Goal: Information Seeking & Learning: Learn about a topic

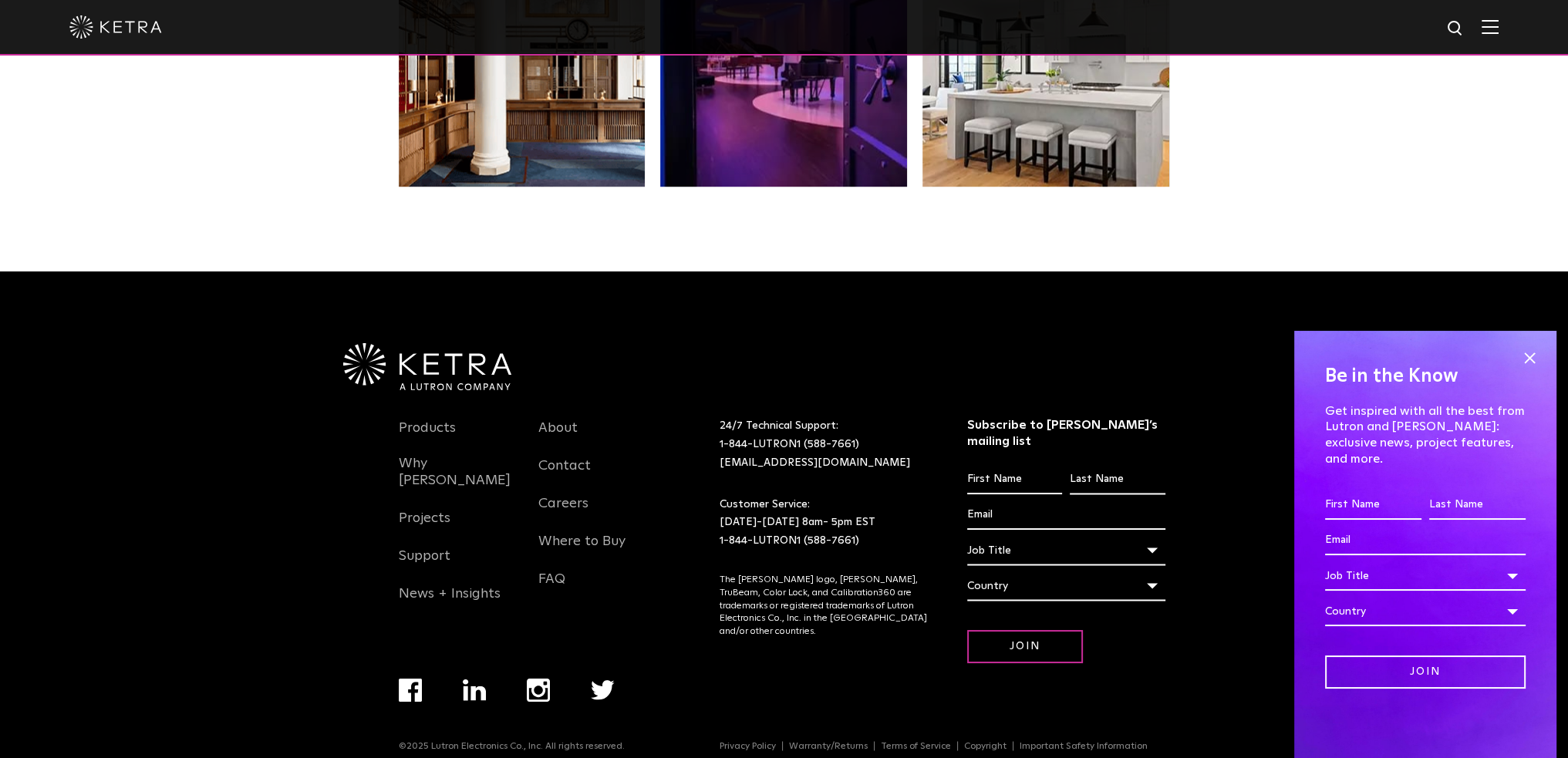
scroll to position [3243, 0]
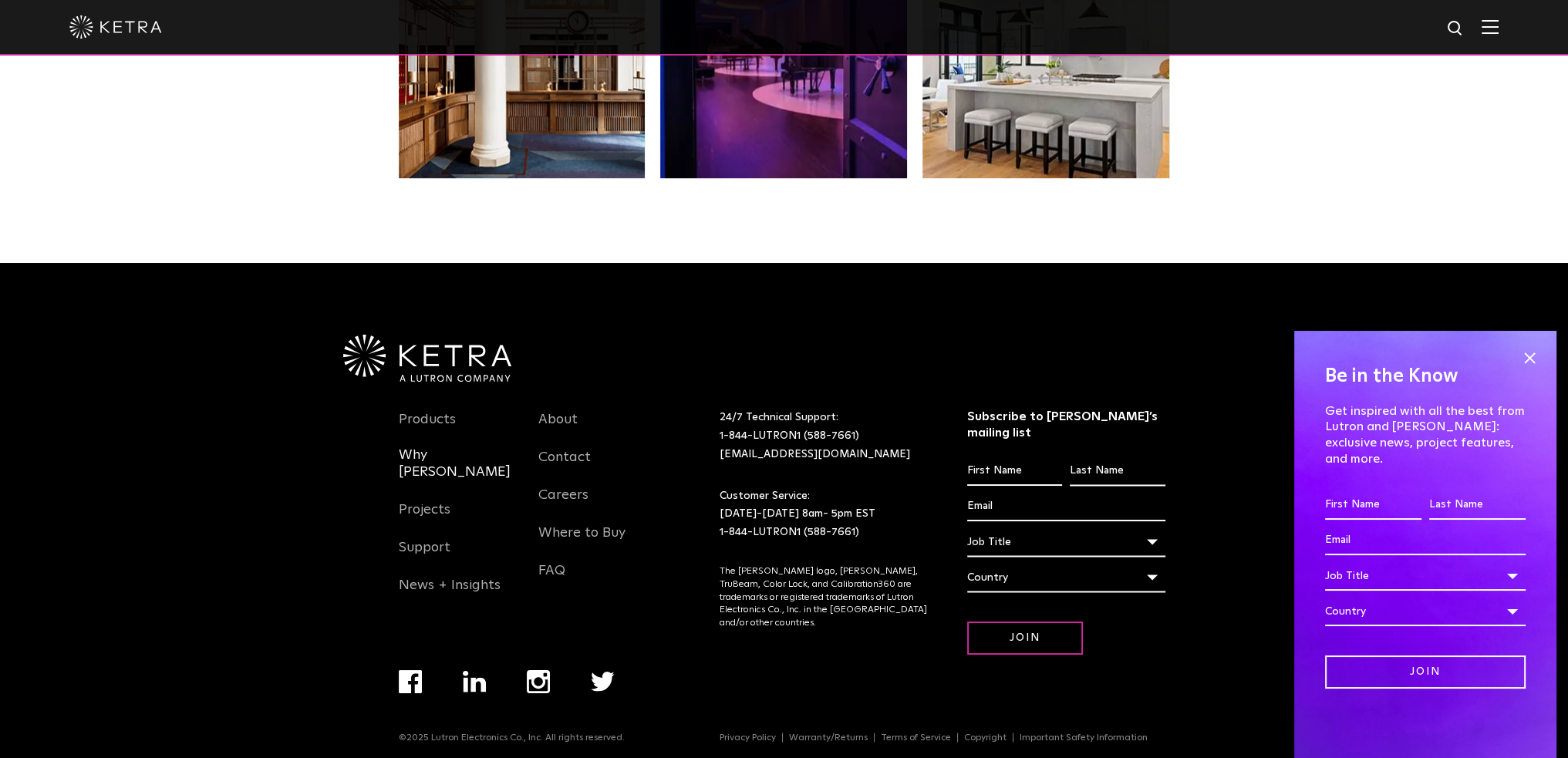
click at [429, 461] on link "Why Ketra" at bounding box center [457, 473] width 118 height 53
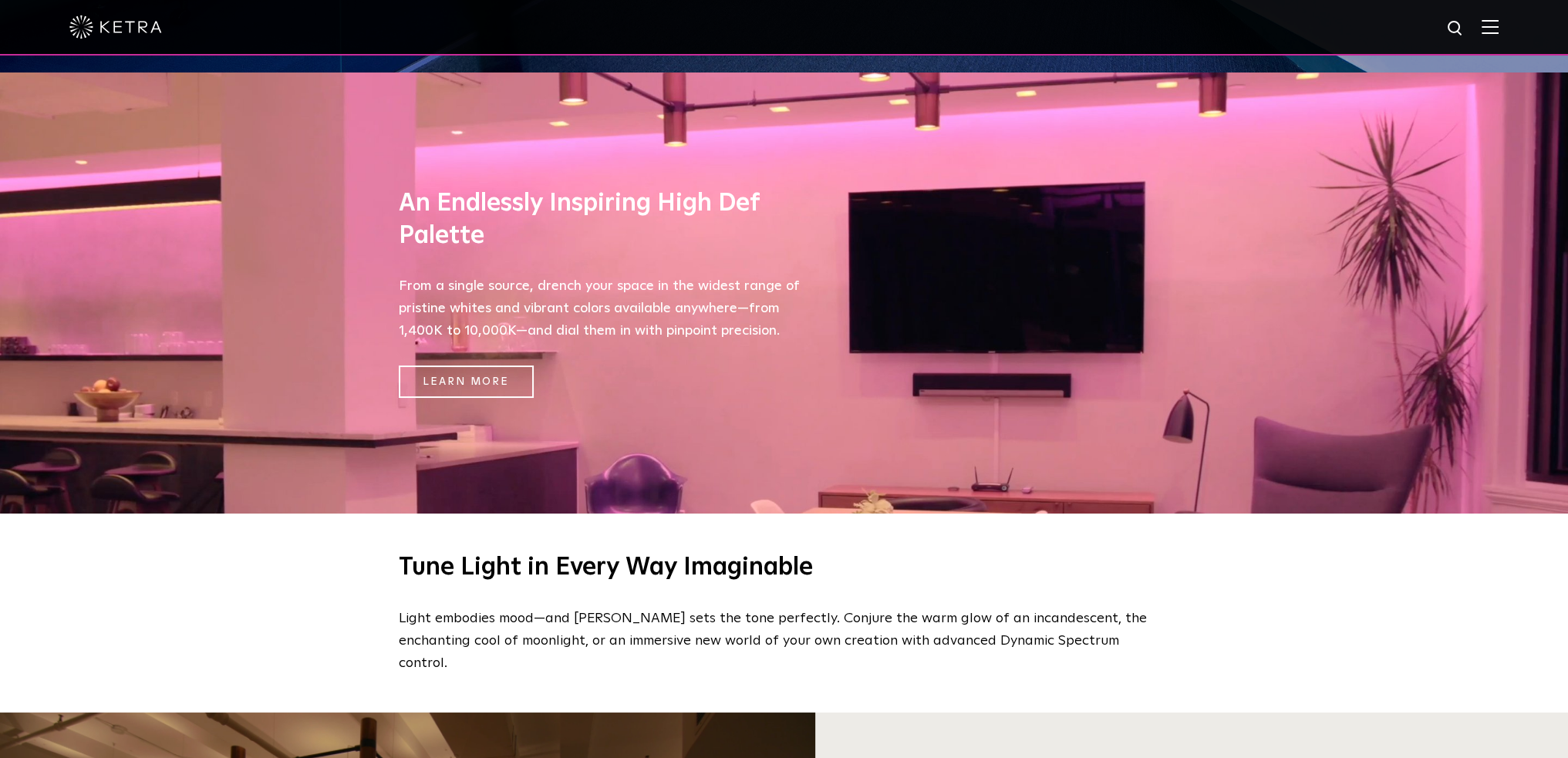
scroll to position [695, 0]
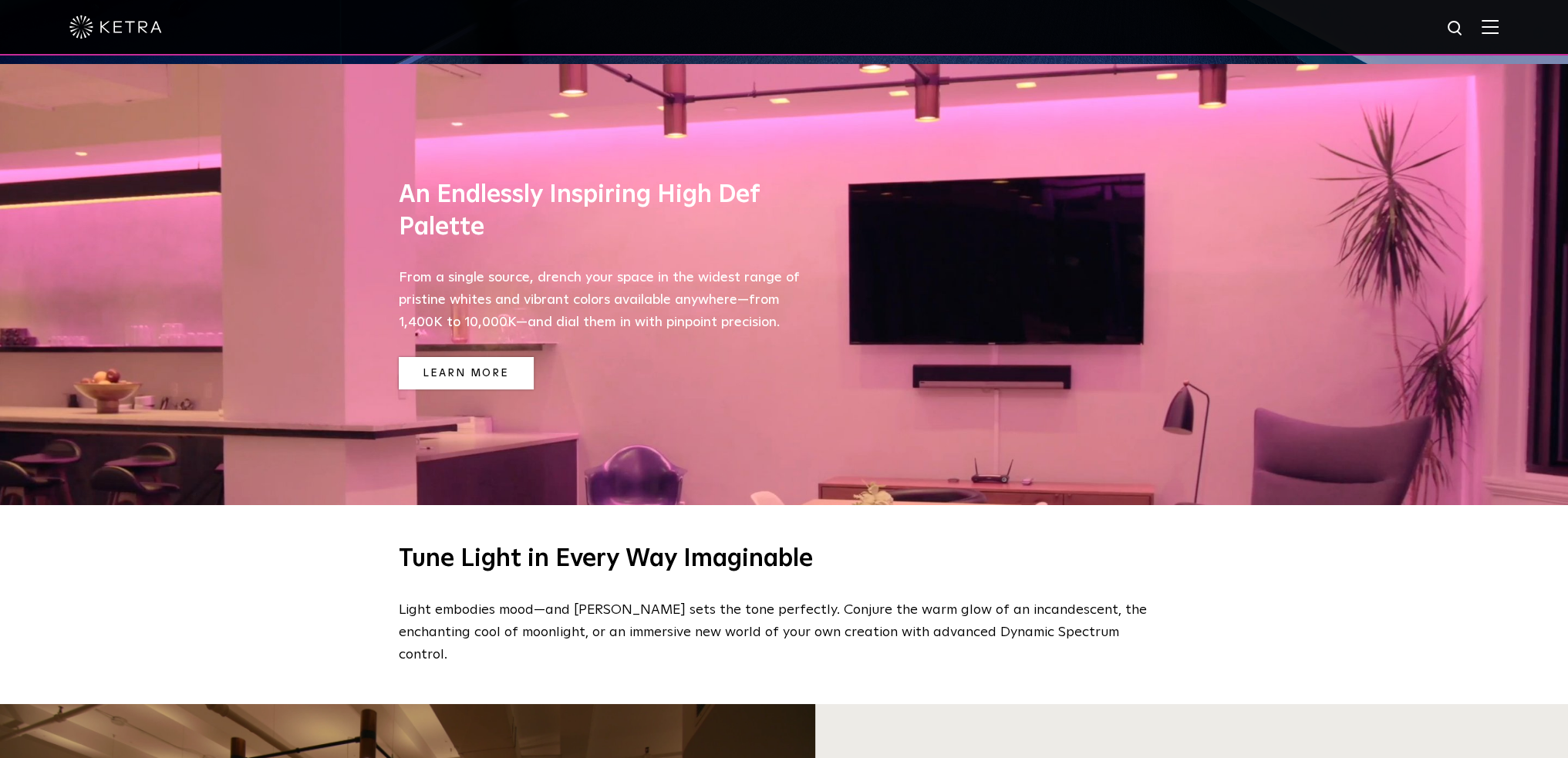
click at [487, 367] on link "Learn More" at bounding box center [466, 374] width 135 height 33
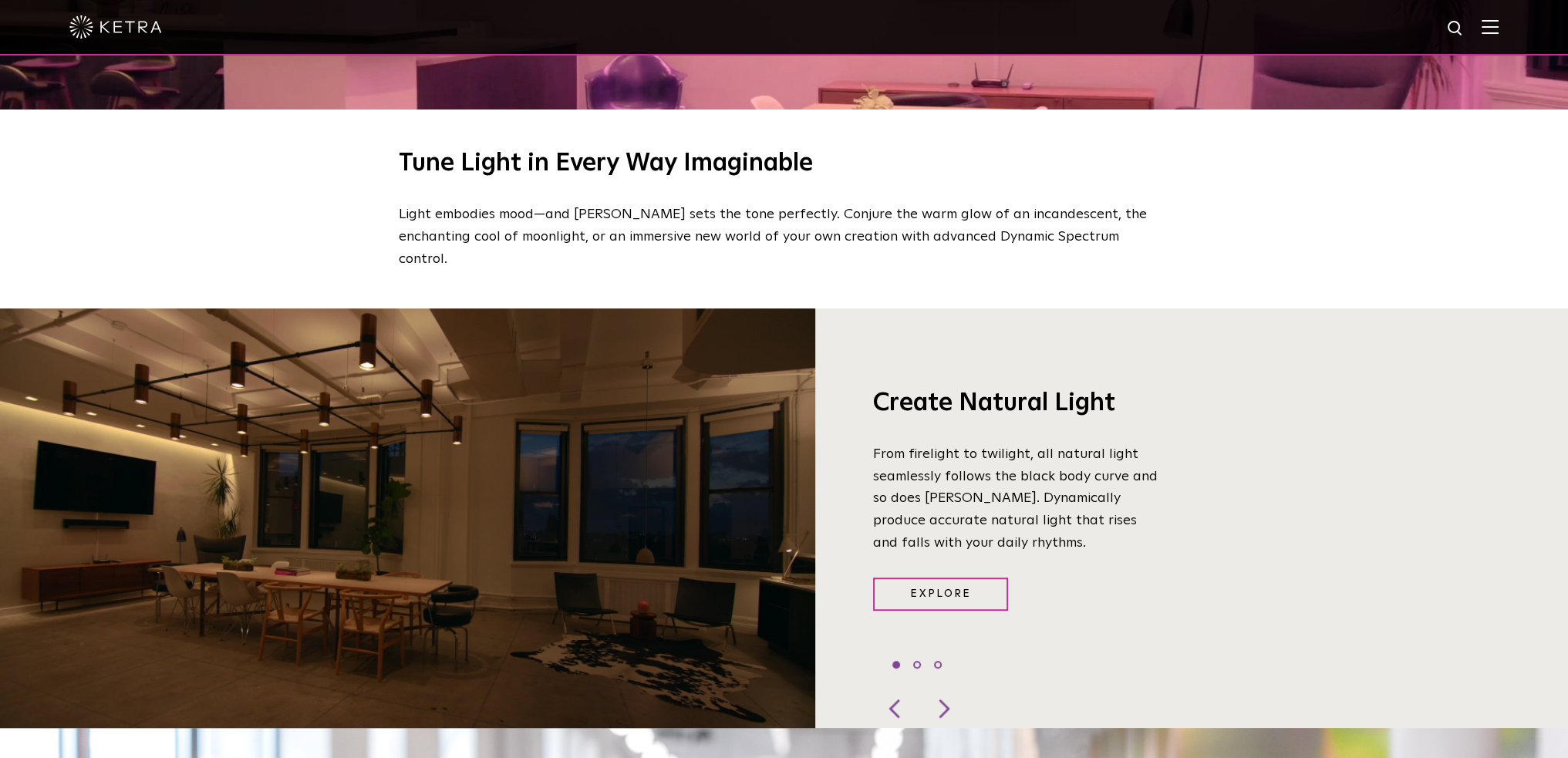
scroll to position [1157, 0]
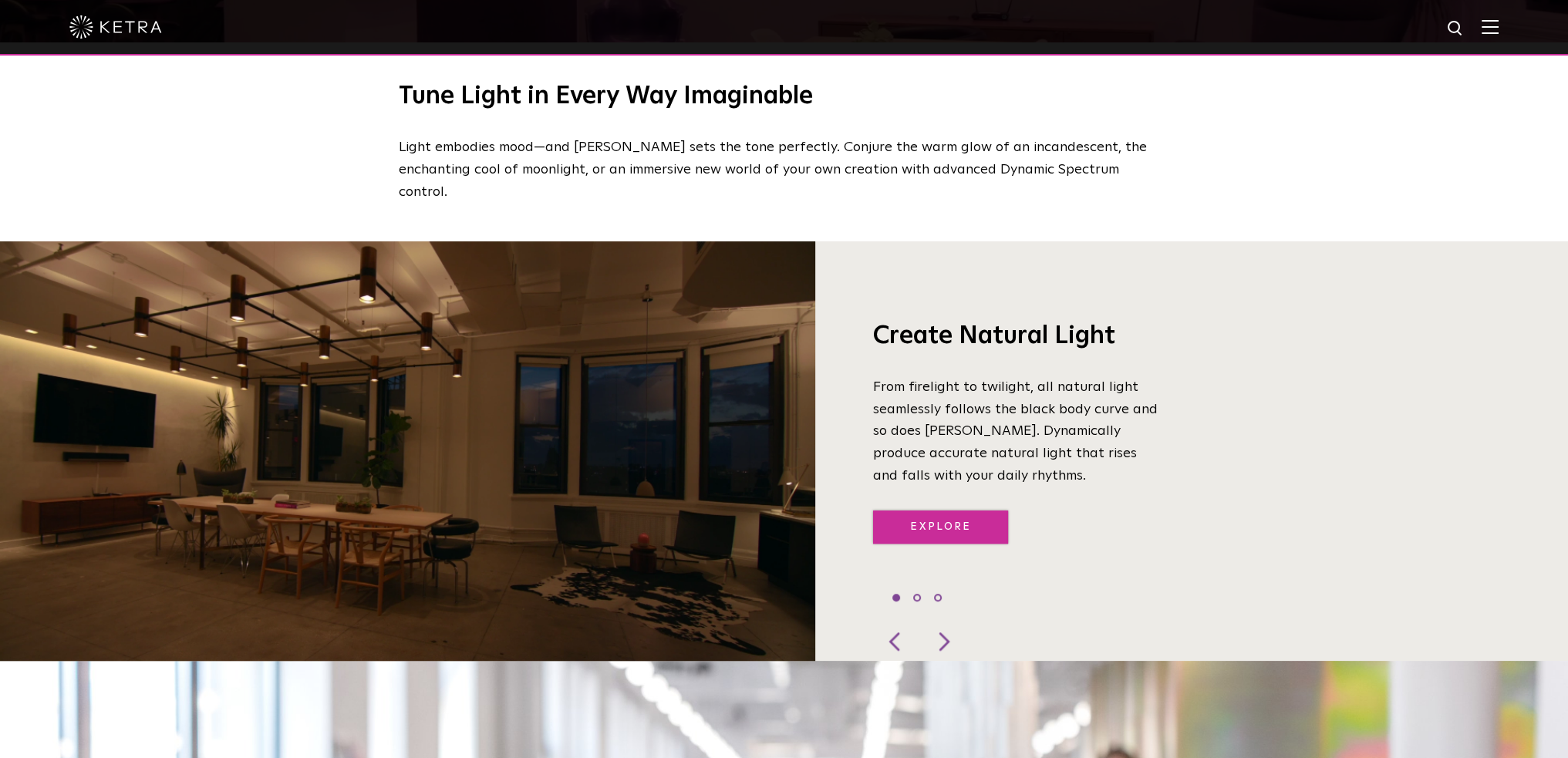
click at [969, 511] on link "Explore" at bounding box center [941, 527] width 135 height 33
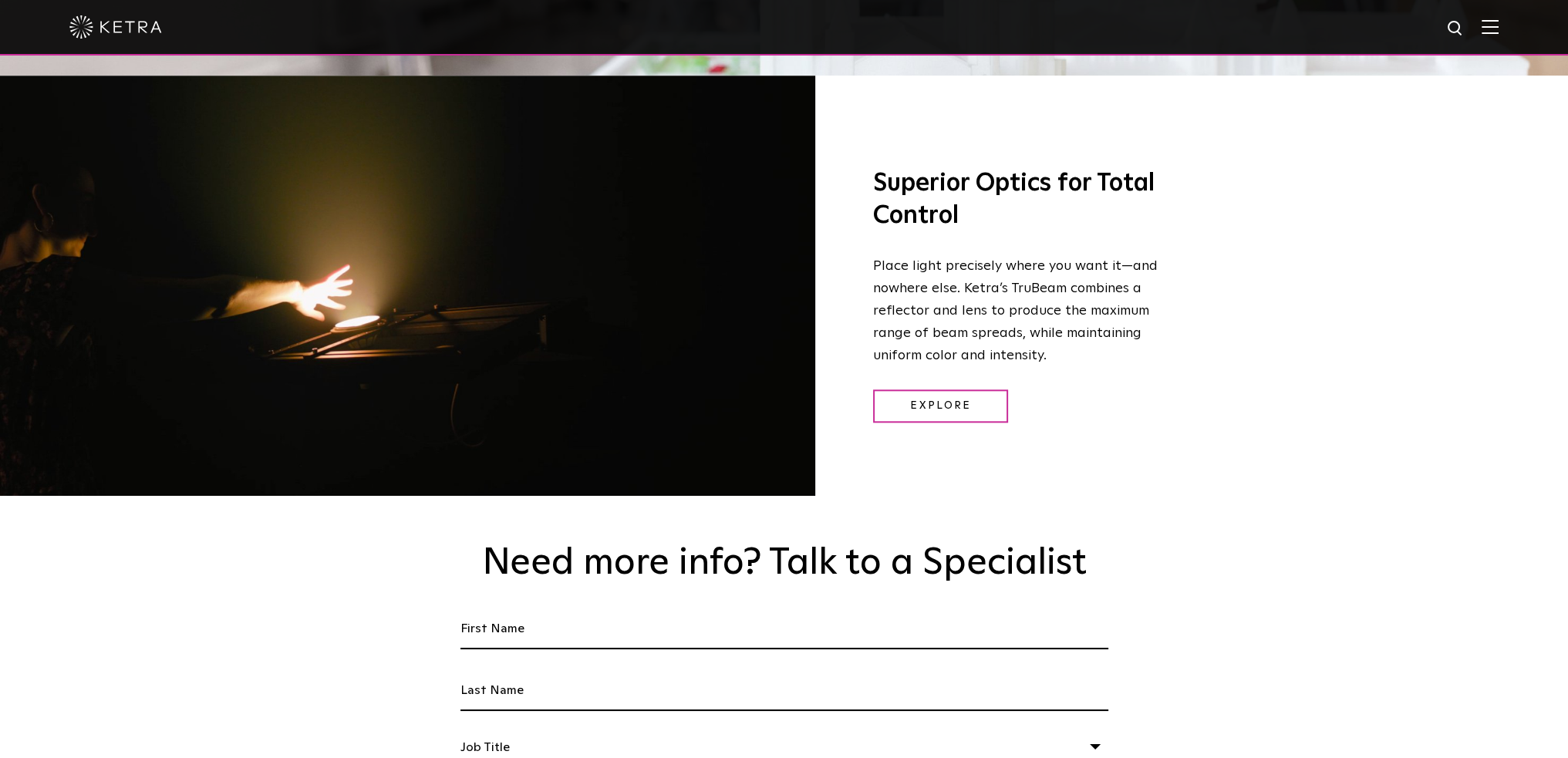
scroll to position [2160, 0]
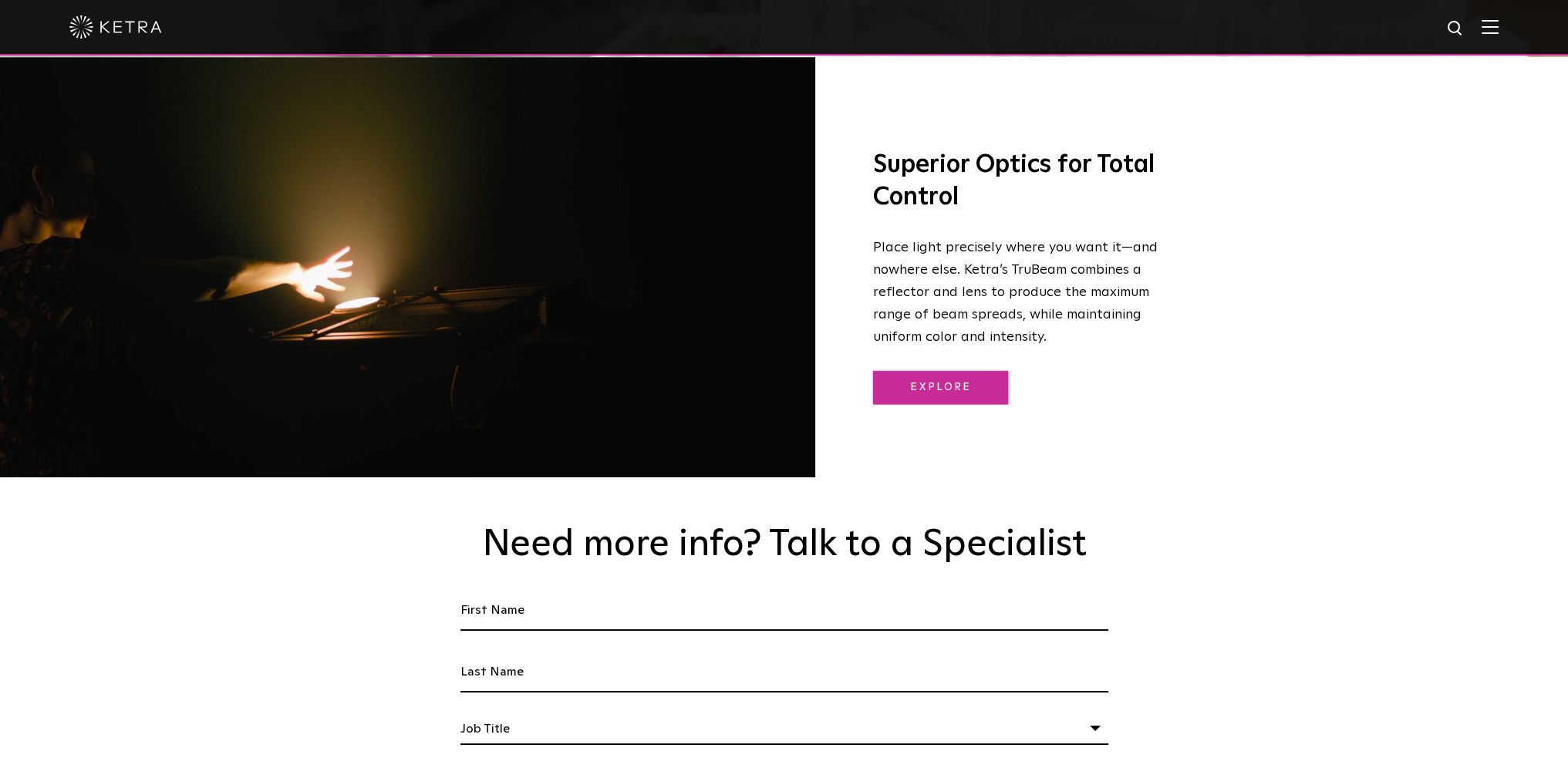
click at [956, 371] on link "Explore" at bounding box center [941, 387] width 135 height 33
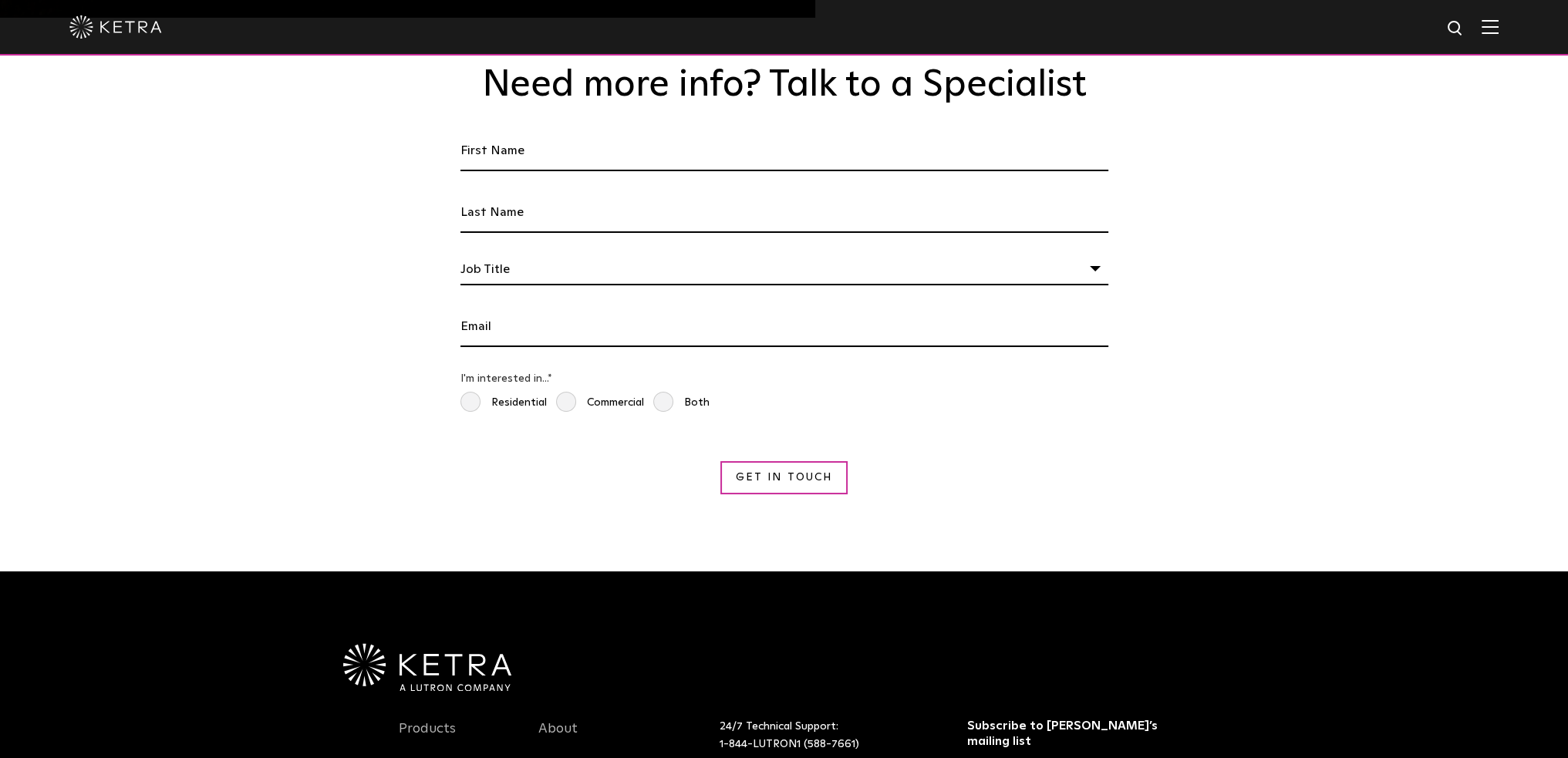
scroll to position [2623, 0]
